Goal: Task Accomplishment & Management: Manage account settings

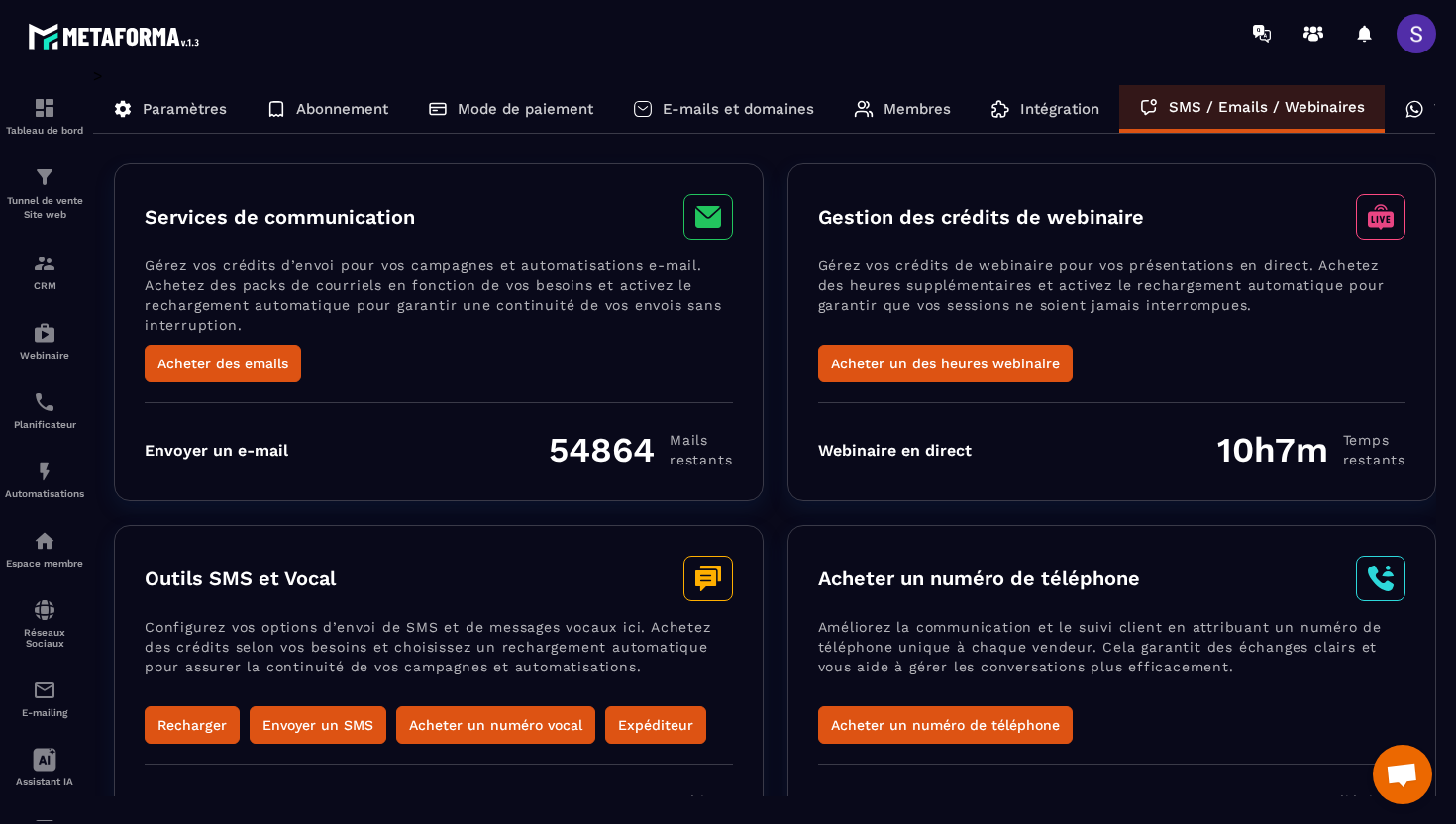
click at [332, 97] on div "Abonnement" at bounding box center [328, 110] width 161 height 48
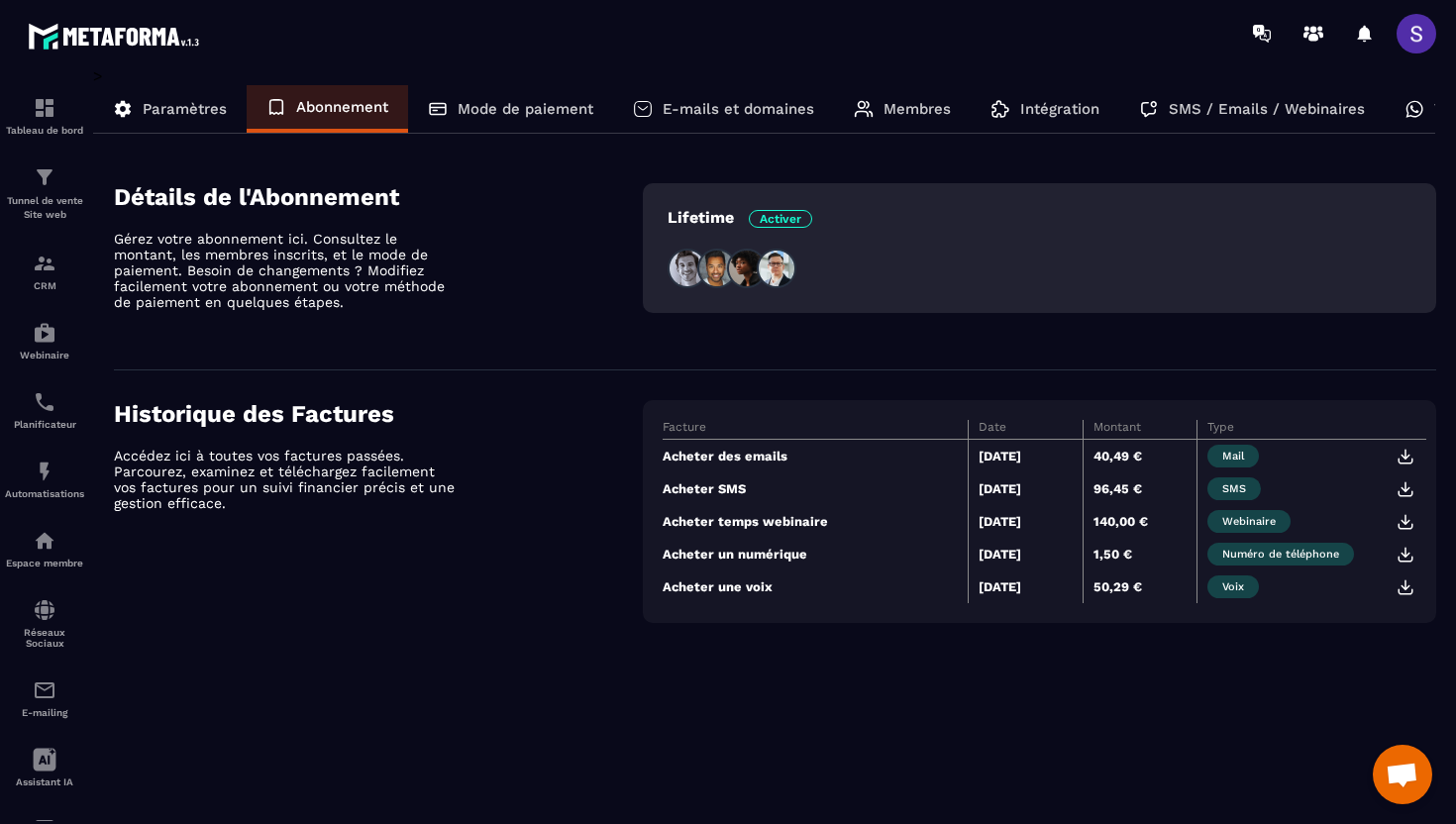
click at [492, 110] on p "Mode de paiement" at bounding box center [525, 109] width 135 height 18
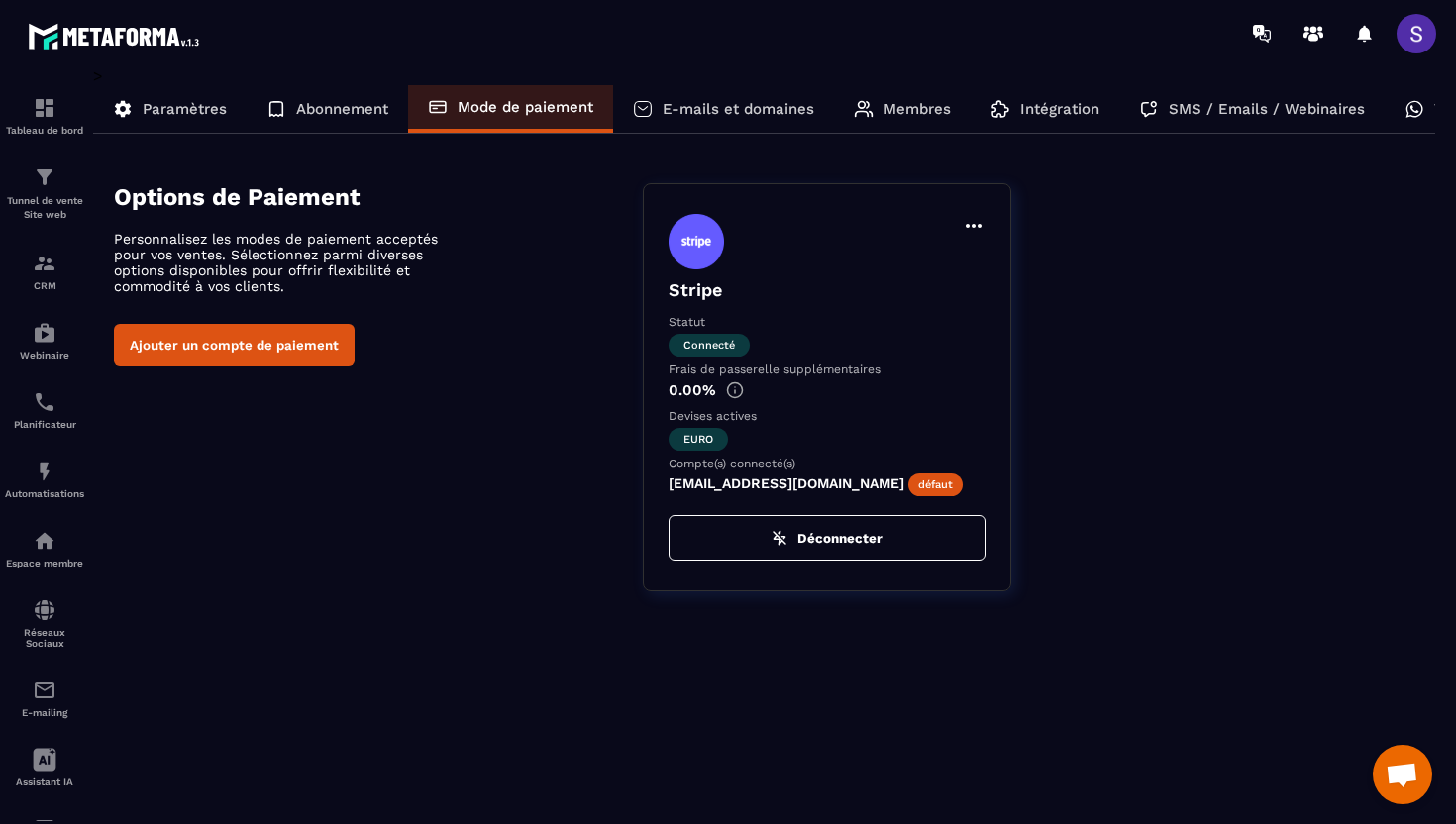
click at [704, 109] on p "E-mails et domaines" at bounding box center [738, 109] width 151 height 18
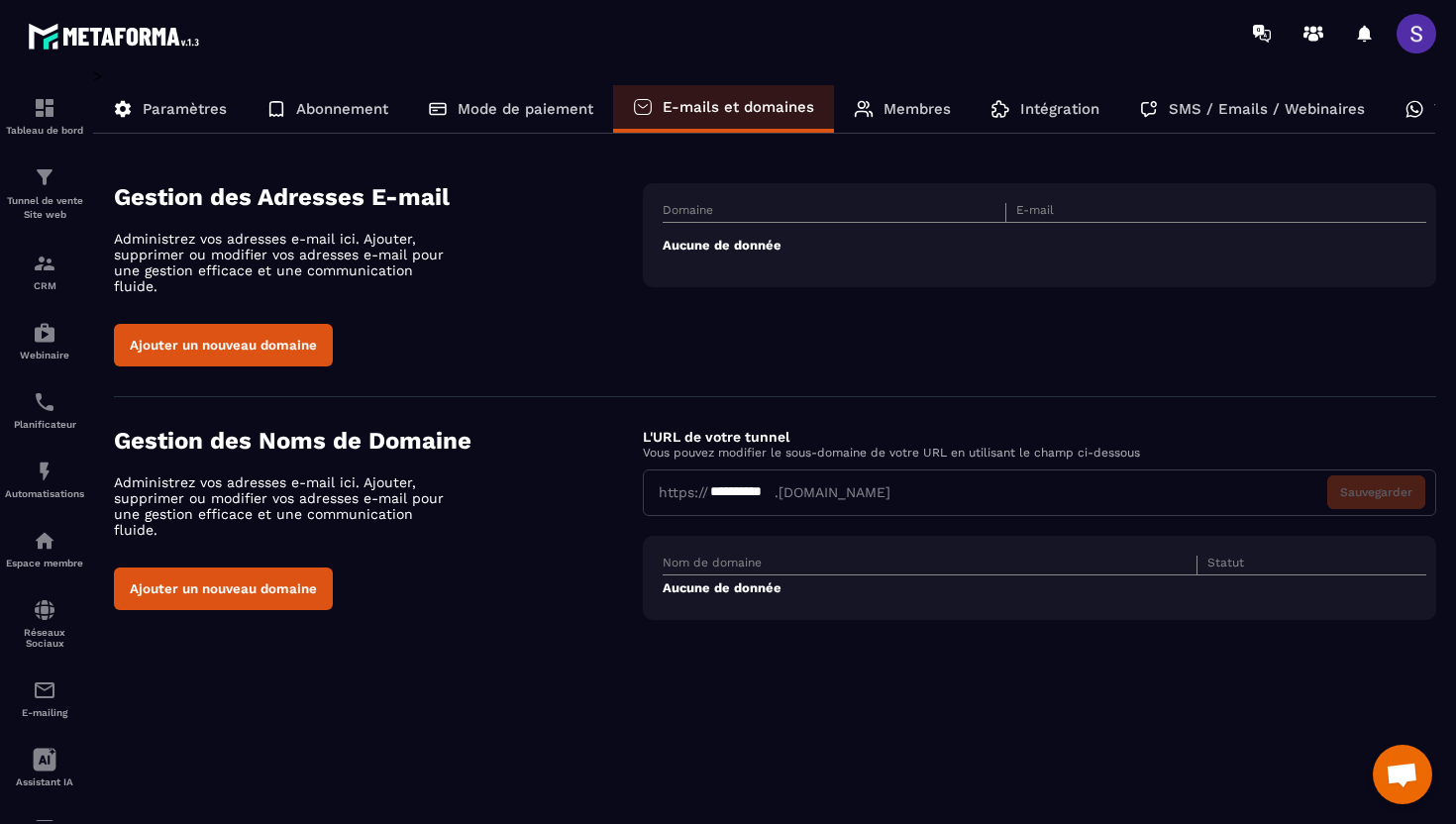
click at [902, 107] on p "Membres" at bounding box center [917, 109] width 68 height 18
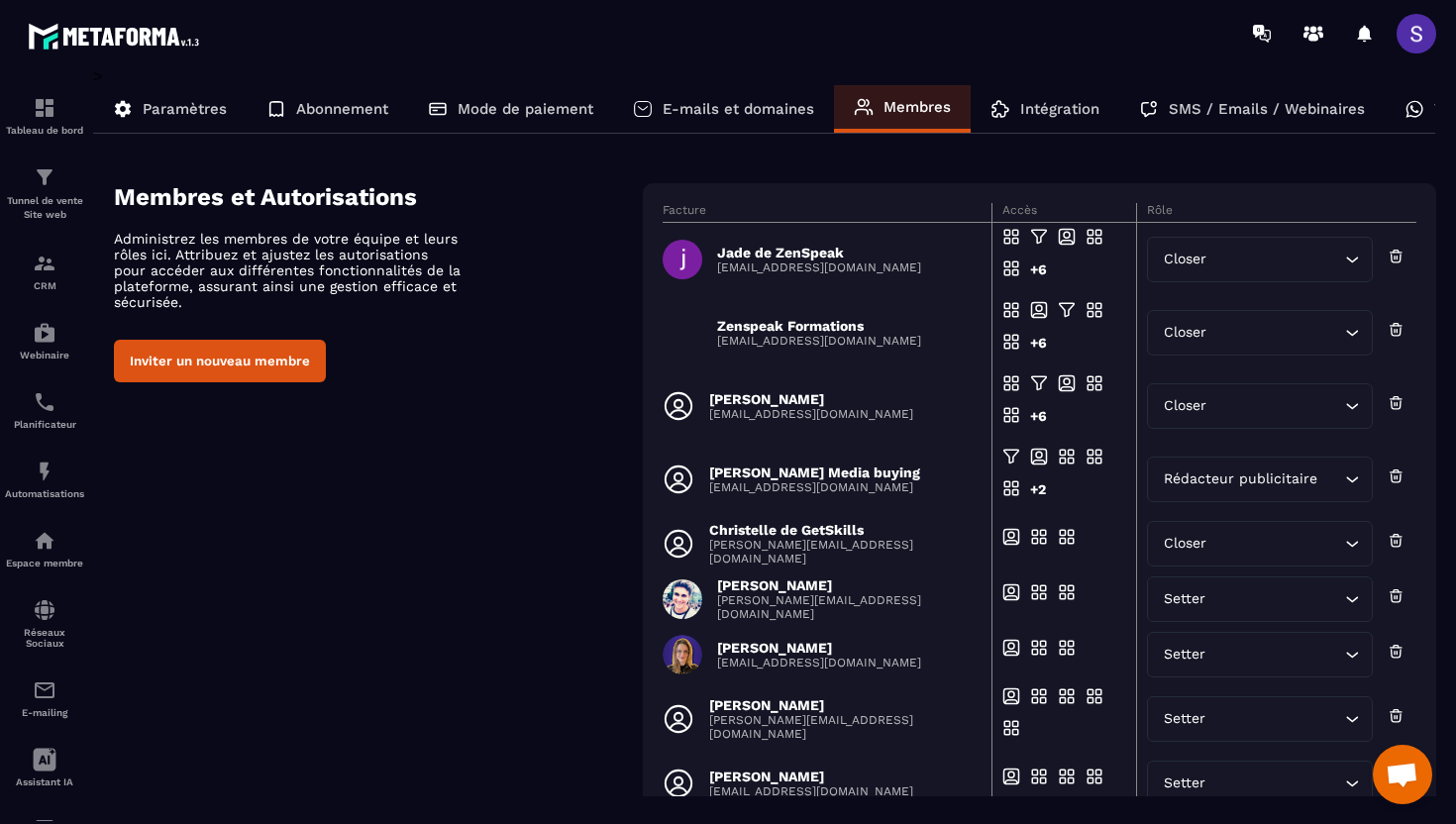
click at [1034, 106] on p "Intégration" at bounding box center [1060, 109] width 80 height 18
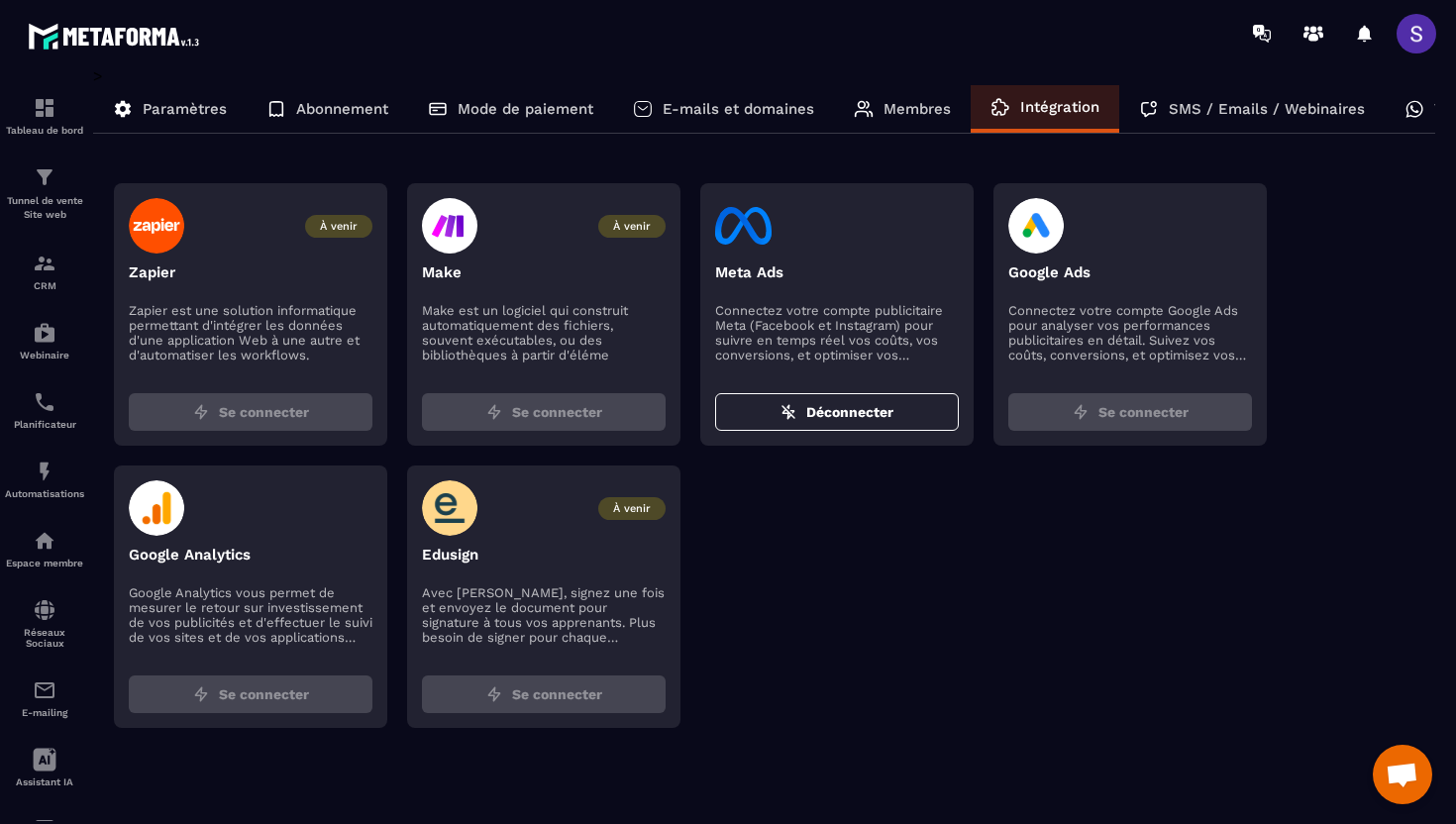
click at [1196, 106] on p "SMS / Emails / Webinaires" at bounding box center [1266, 109] width 196 height 18
